Goal: Transaction & Acquisition: Purchase product/service

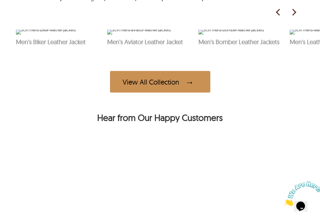
scroll to position [303, 0]
click at [297, 17] on img at bounding box center [293, 12] width 9 height 9
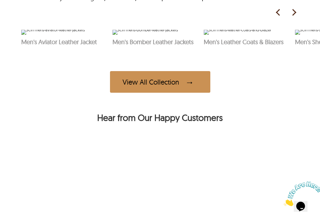
scroll to position [0, 91]
click at [293, 17] on img at bounding box center [293, 12] width 9 height 9
click at [298, 17] on img at bounding box center [293, 12] width 9 height 9
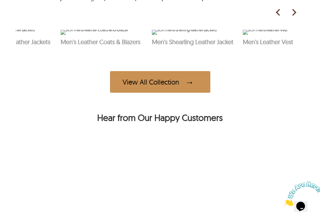
scroll to position [0, 237]
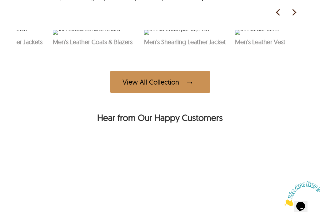
click at [295, 17] on img at bounding box center [293, 12] width 9 height 9
click at [294, 17] on img at bounding box center [293, 12] width 9 height 9
click at [85, 35] on img at bounding box center [87, 32] width 68 height 5
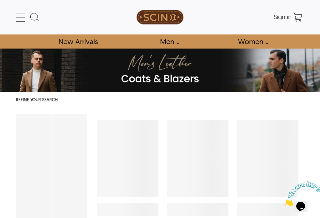
select select "********"
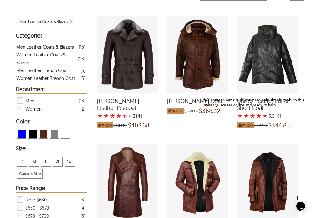
scroll to position [115, 0]
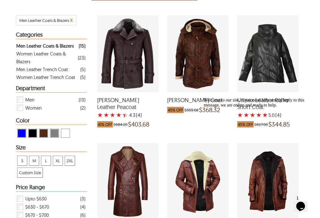
click at [32, 131] on span "View Black Men Leather Coats & Blazers" at bounding box center [33, 133] width 8 height 8
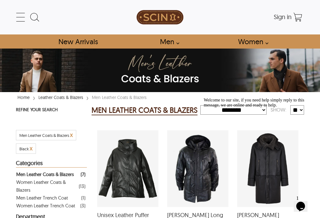
click at [20, 17] on icon at bounding box center [20, 17] width 13 height 13
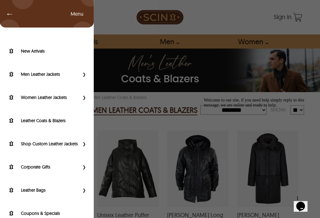
click at [110, 22] on div "← Menu New Arrivals Men Leather Jackets Aviator Leather Jackets Bomber Leather …" at bounding box center [160, 109] width 320 height 218
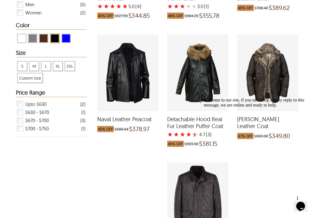
scroll to position [218, 0]
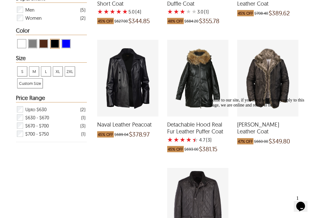
click at [136, 100] on div "Naval Leather Peacoat which was at a price of $689.04, now after discount the p…" at bounding box center [127, 78] width 61 height 77
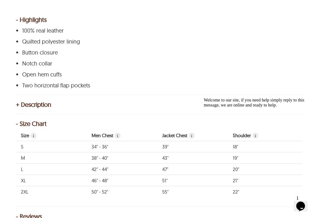
scroll to position [292, 0]
click at [24, 152] on td "M" at bounding box center [51, 157] width 71 height 11
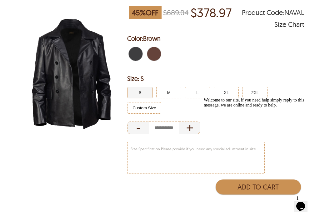
scroll to position [85, 0]
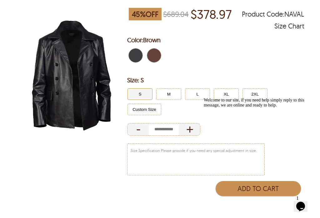
click at [61, 85] on img at bounding box center [71, 74] width 111 height 139
click at [168, 94] on button "M" at bounding box center [168, 94] width 25 height 12
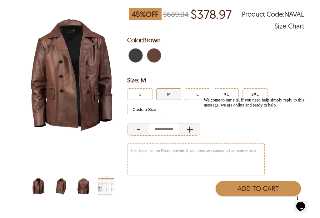
click at [136, 52] on span "Black" at bounding box center [132, 55] width 7 height 14
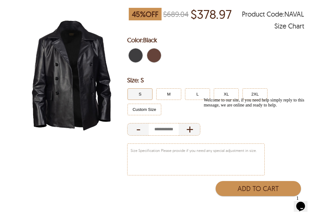
click at [156, 56] on span "Brown" at bounding box center [156, 55] width 4 height 14
click at [173, 94] on button "M" at bounding box center [168, 94] width 25 height 12
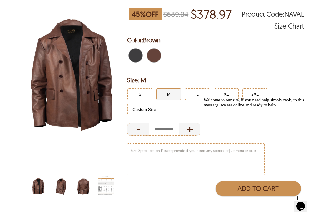
click at [135, 54] on span "Black" at bounding box center [132, 55] width 7 height 14
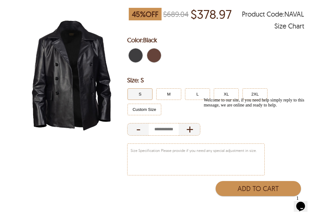
click at [137, 57] on span "Black" at bounding box center [138, 55] width 4 height 14
click at [174, 96] on button "M" at bounding box center [168, 94] width 25 height 12
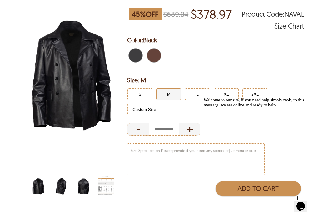
click at [61, 185] on img "mens-naval-real-leather-peacoat-black-side.jpg" at bounding box center [61, 186] width 16 height 20
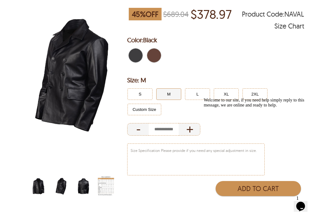
click at [82, 185] on img "mens-naval-real-leather-peacoat-black-back.jpg" at bounding box center [83, 186] width 16 height 20
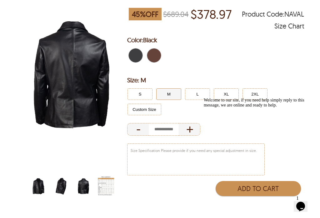
click at [34, 185] on img "mens-naval-real-leather-peacoat-black.jpg" at bounding box center [38, 186] width 16 height 20
